Goal: Register for event/course

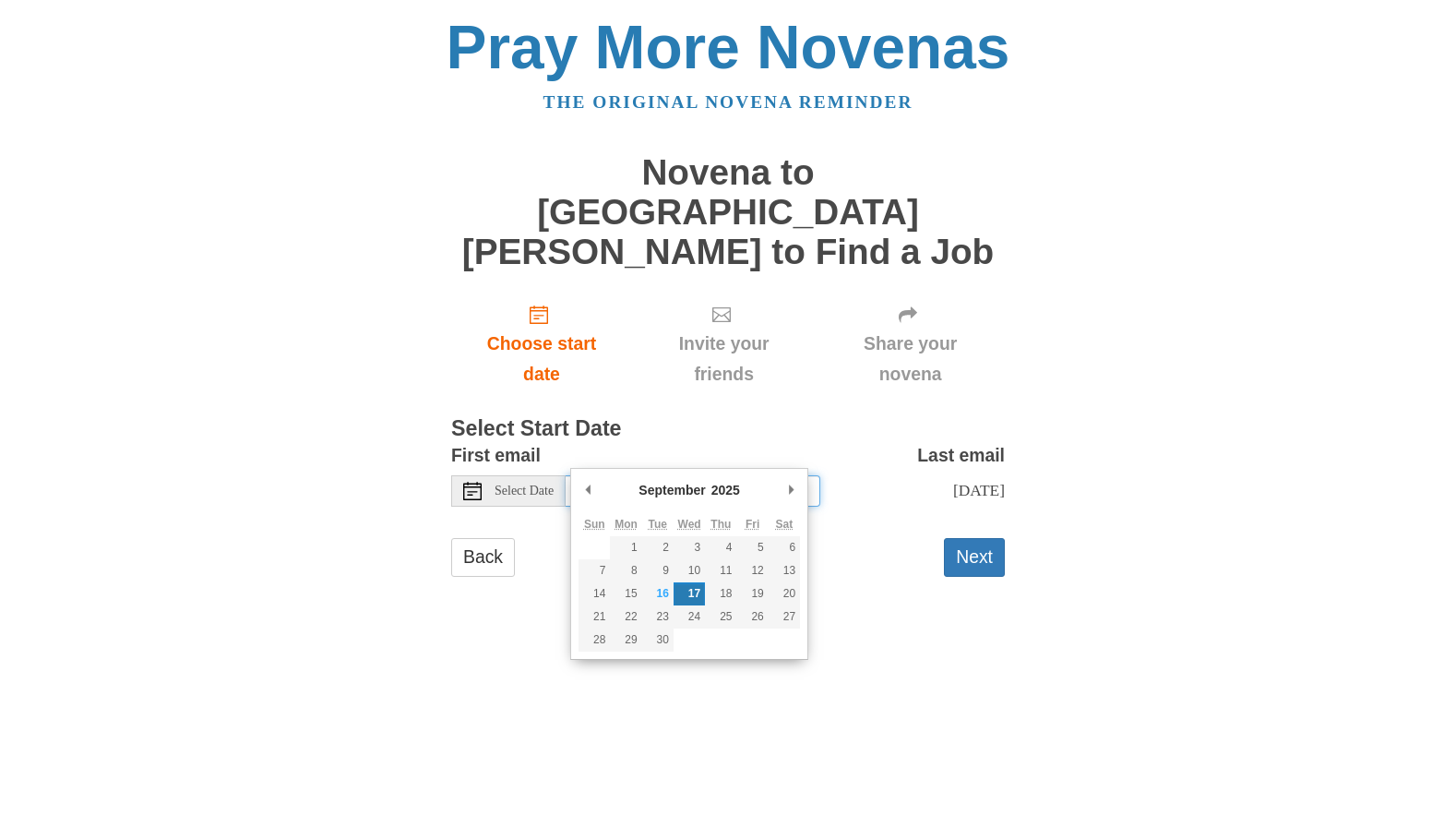
click at [671, 475] on input "Wednesday, September 17th" at bounding box center [692, 491] width 255 height 31
type input "Tuesday, September 16th"
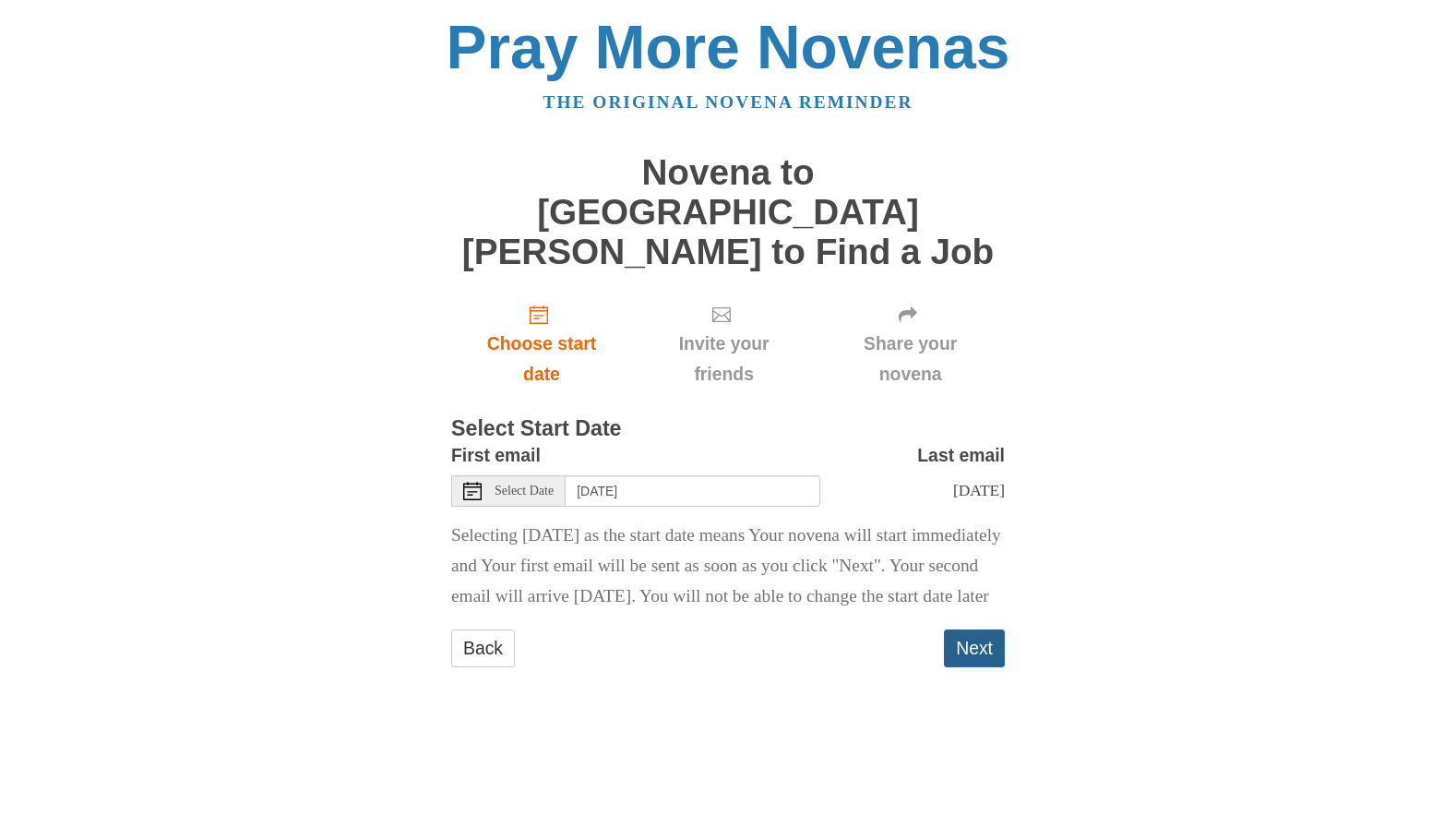
click at [990, 659] on button "Next" at bounding box center [975, 648] width 61 height 38
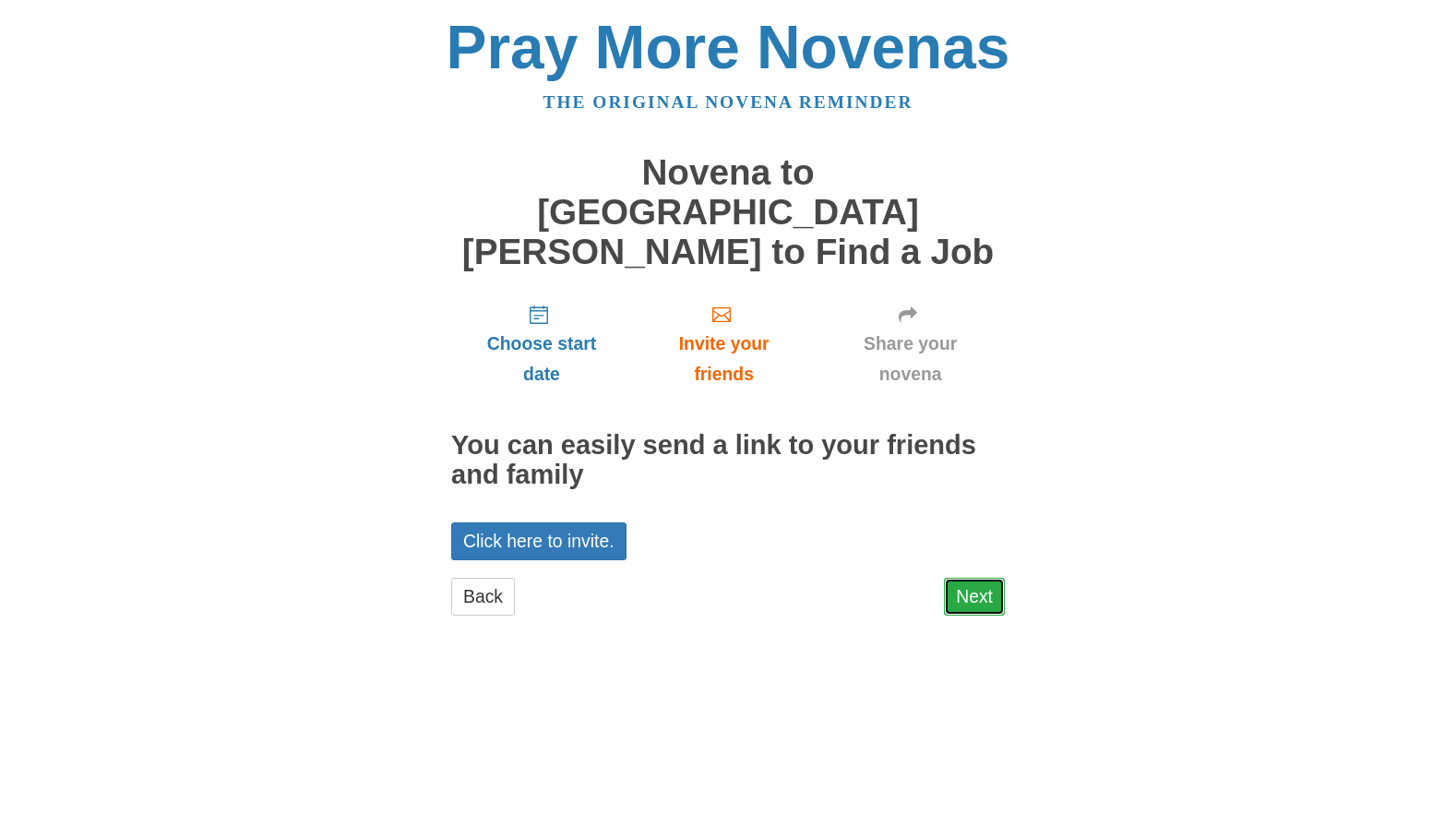
click at [972, 578] on link "Next" at bounding box center [975, 596] width 61 height 38
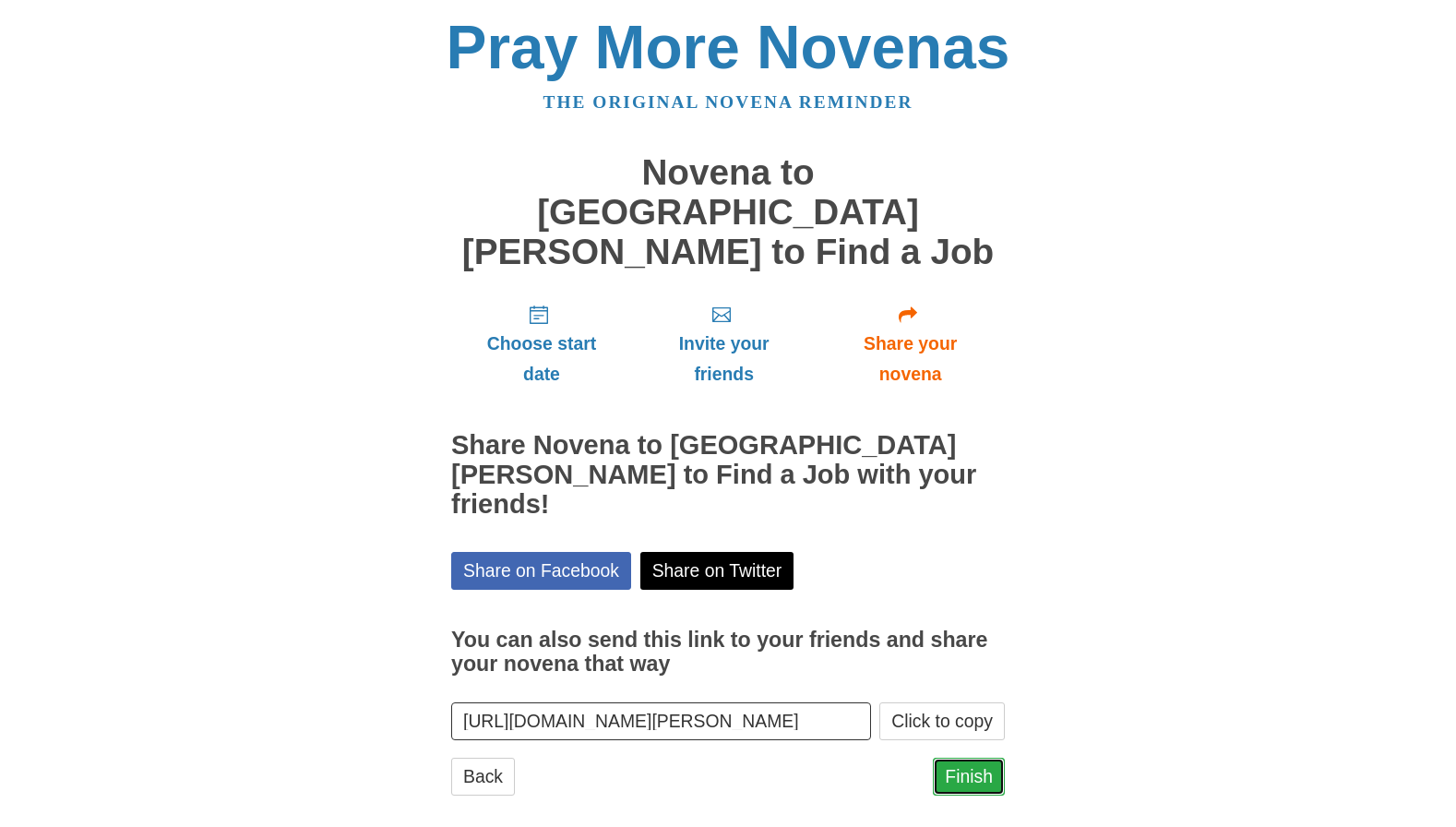
click at [966, 758] on link "Finish" at bounding box center [969, 776] width 72 height 38
